Goal: Transaction & Acquisition: Download file/media

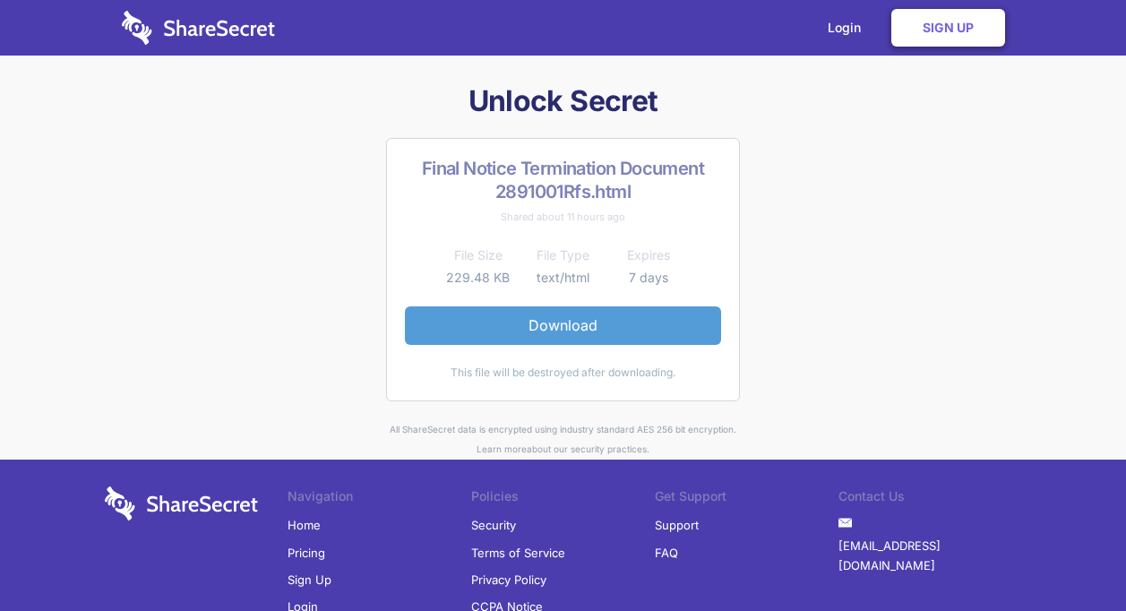
click at [568, 319] on link "Download" at bounding box center [563, 325] width 316 height 38
